Goal: Task Accomplishment & Management: Use online tool/utility

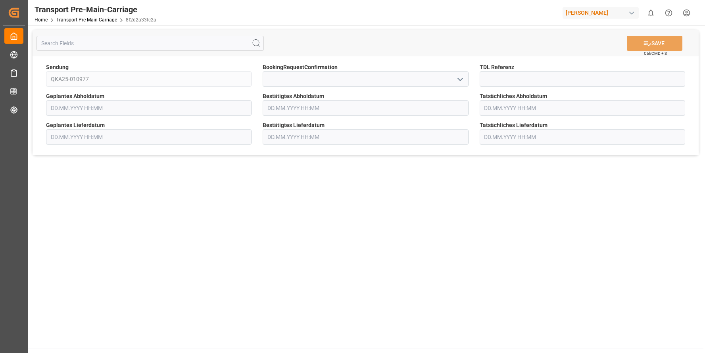
type input "[DATE] 00:00"
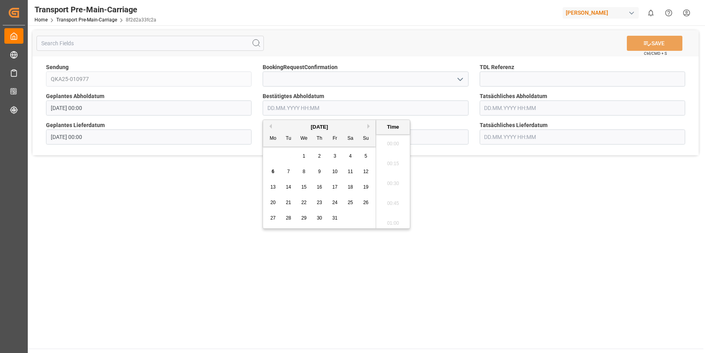
click at [347, 106] on input "text" at bounding box center [365, 107] width 205 height 15
click at [273, 187] on span "13" at bounding box center [272, 187] width 5 height 6
type input "[DATE] 00:00"
click at [167, 206] on main "SAVE Ctrl/CMD + S Sendung QKA25-010977 BookingRequestConfirmation TDL Referenz …" at bounding box center [365, 186] width 675 height 323
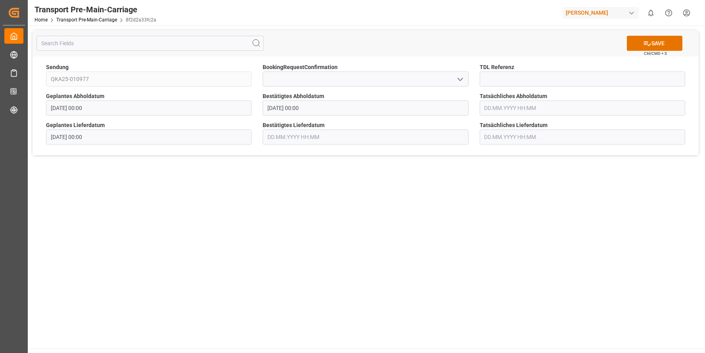
click at [460, 76] on icon "open menu" at bounding box center [460, 80] width 10 height 10
click at [274, 97] on div "Yes" at bounding box center [365, 97] width 205 height 18
type input "Yes"
click at [522, 77] on input at bounding box center [581, 78] width 205 height 15
paste input "QVA25-010351"
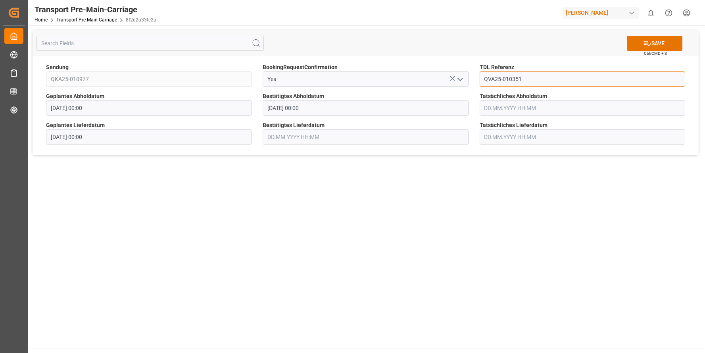
type input "QVA25-010351"
click at [339, 216] on main "SAVE Ctrl/CMD + S Sendung QKA25-010977 BookingRequestConfirmation Yes TDL Refer…" at bounding box center [365, 186] width 675 height 323
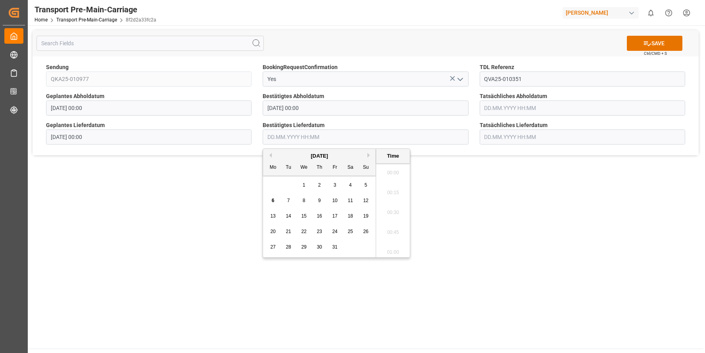
click at [337, 136] on input "text" at bounding box center [365, 136] width 205 height 15
click at [368, 154] on button "Next Month" at bounding box center [369, 155] width 5 height 5
click at [291, 184] on div "2" at bounding box center [289, 185] width 10 height 10
type input "[DATE] 00:00"
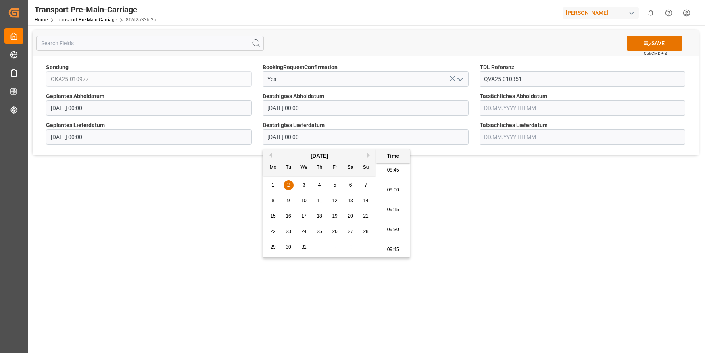
click at [434, 186] on main "SAVE Ctrl/CMD + S Sendung QKA25-010977 BookingRequestConfirmation Yes TDL Refer…" at bounding box center [365, 186] width 675 height 323
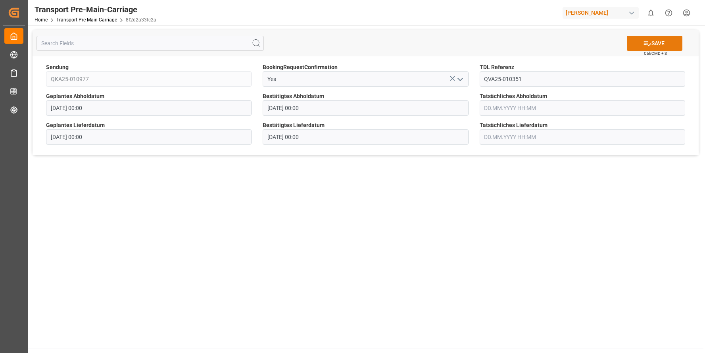
click at [654, 41] on button "SAVE" at bounding box center [655, 43] width 56 height 15
